Goal: Check status

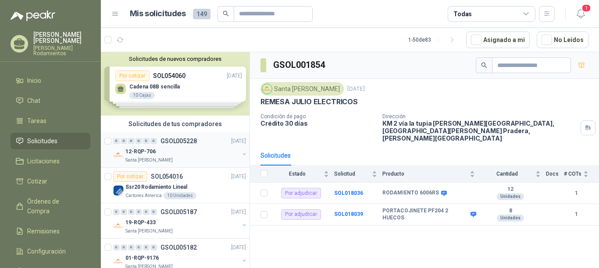
click at [189, 139] on p "GSOL005228" at bounding box center [179, 141] width 36 height 6
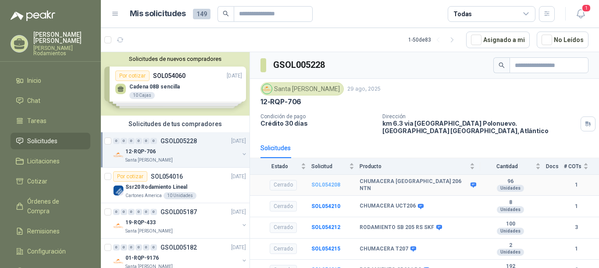
click at [318, 186] on b "SOL054208" at bounding box center [325, 185] width 29 height 6
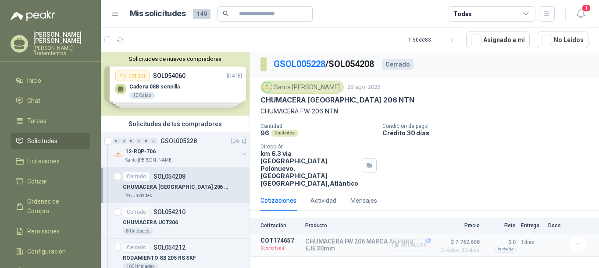
click at [426, 240] on button "Detalles" at bounding box center [410, 246] width 41 height 12
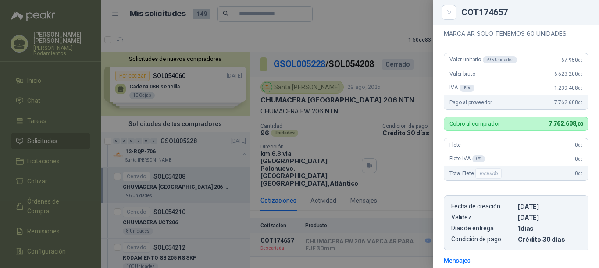
scroll to position [167, 0]
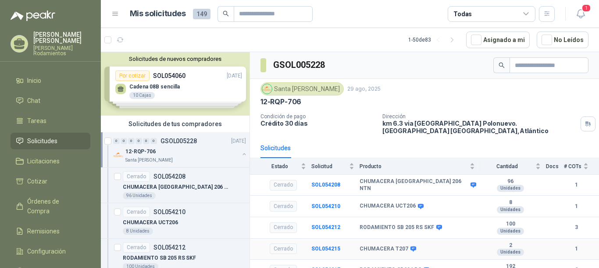
scroll to position [10, 0]
